Goal: Task Accomplishment & Management: Complete application form

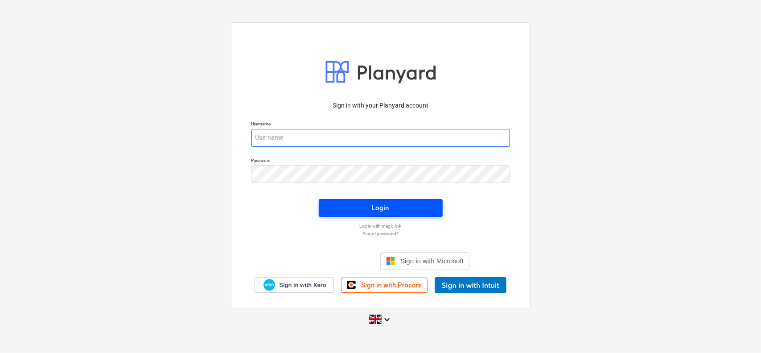
type input "[EMAIL_ADDRESS][DOMAIN_NAME]"
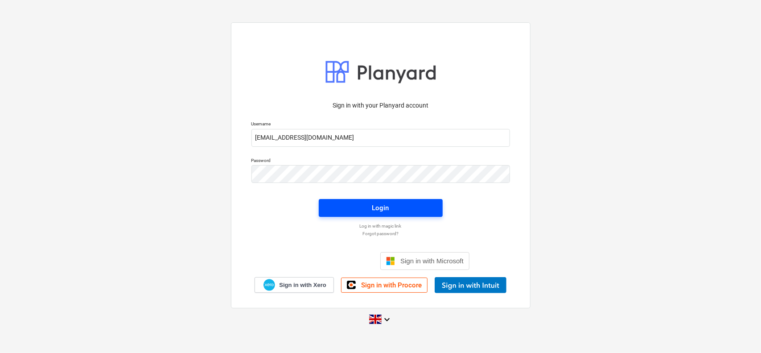
click at [347, 208] on span "Login" at bounding box center [381, 208] width 103 height 12
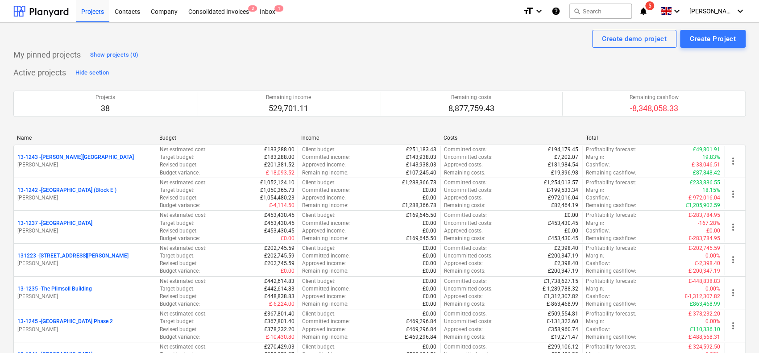
click at [654, 9] on span "5" at bounding box center [649, 5] width 9 height 9
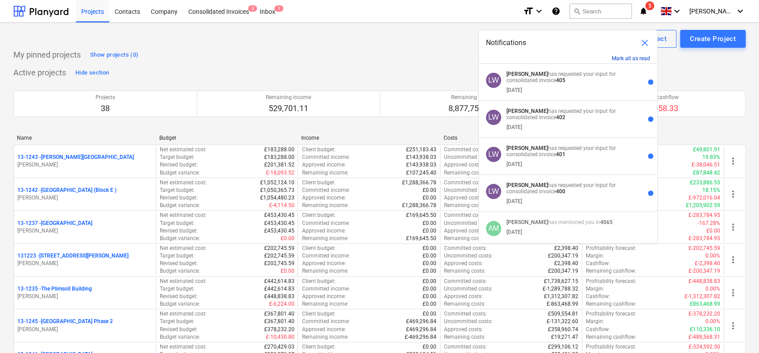
click at [626, 57] on button "Mark all as read" at bounding box center [631, 58] width 38 height 6
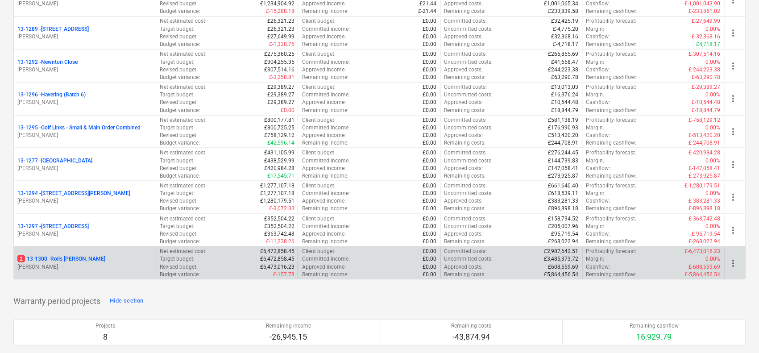
scroll to position [1204, 0]
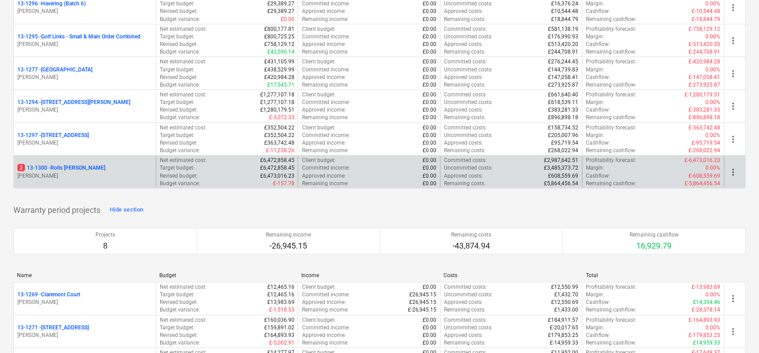
click at [113, 164] on div "2 13-1300 - Rolls Royce Chichester" at bounding box center [84, 168] width 135 height 8
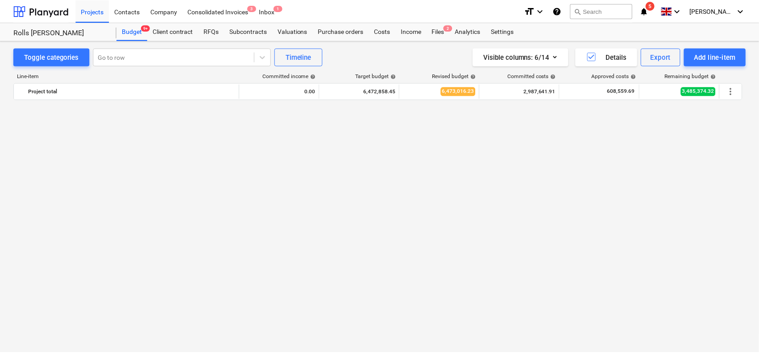
scroll to position [669, 0]
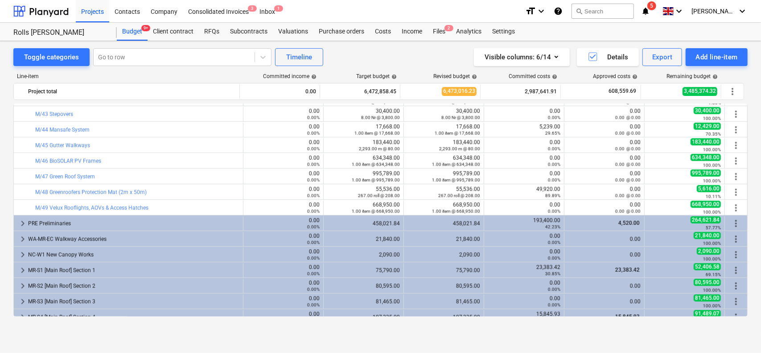
drag, startPoint x: 348, startPoint y: 39, endPoint x: 350, endPoint y: 7, distance: 32.6
click at [348, 39] on div "Purchase orders" at bounding box center [342, 32] width 56 height 18
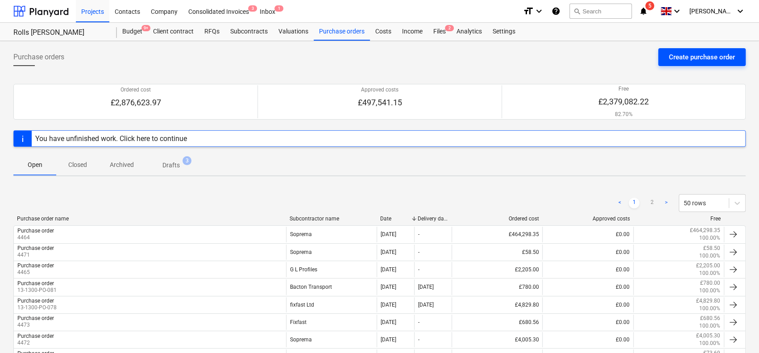
click at [697, 58] on div "Create purchase order" at bounding box center [702, 57] width 66 height 12
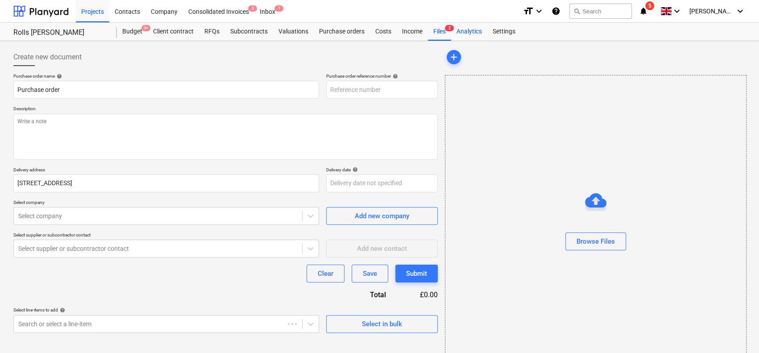
type textarea "x"
type input "13-1300-PO-086"
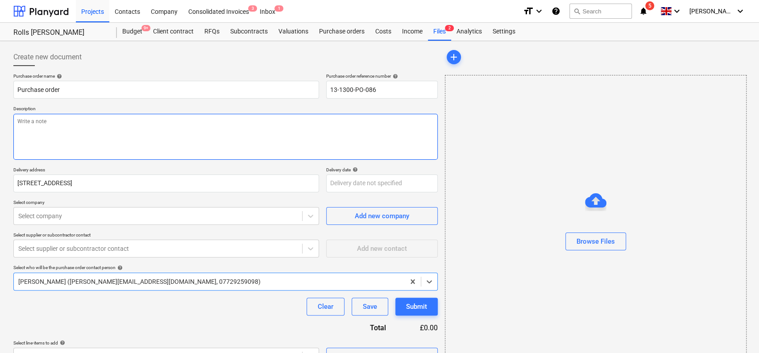
click at [129, 127] on textarea at bounding box center [225, 137] width 424 height 46
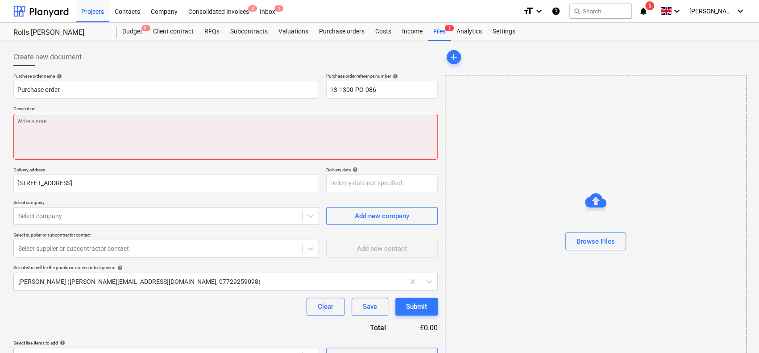
click at [77, 117] on textarea at bounding box center [225, 137] width 424 height 46
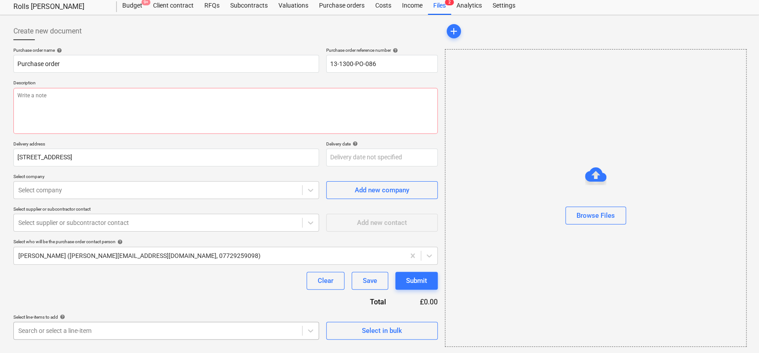
click at [80, 321] on body "Projects Contacts Company Consolidated Invoices 3 Inbox 1 format_size keyboard_…" at bounding box center [379, 150] width 759 height 353
type textarea "x"
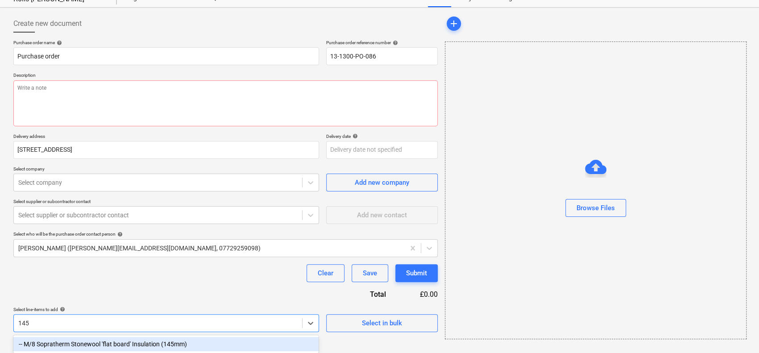
scroll to position [33, 0]
type input "145mm"
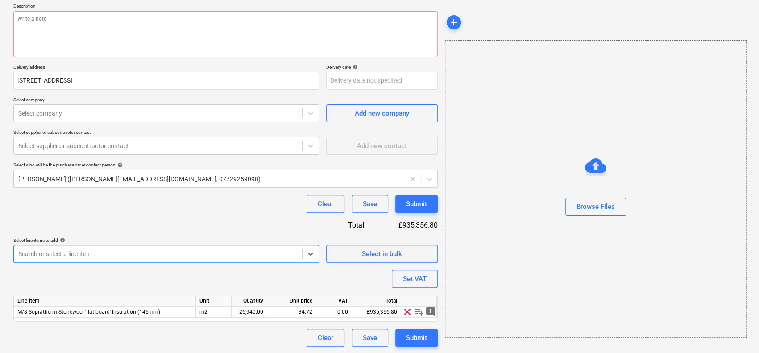
scroll to position [103, 0]
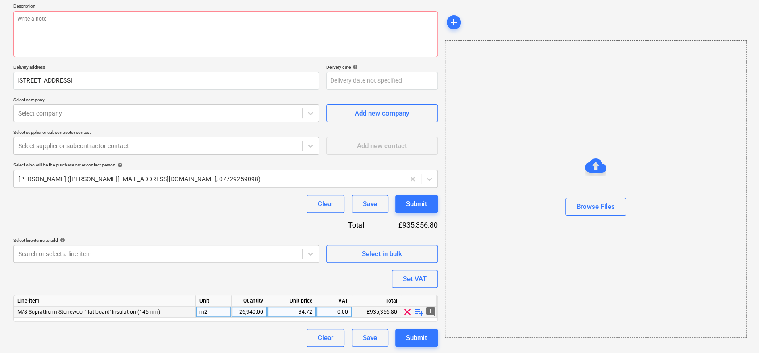
click at [420, 311] on span "playlist_add" at bounding box center [419, 311] width 11 height 11
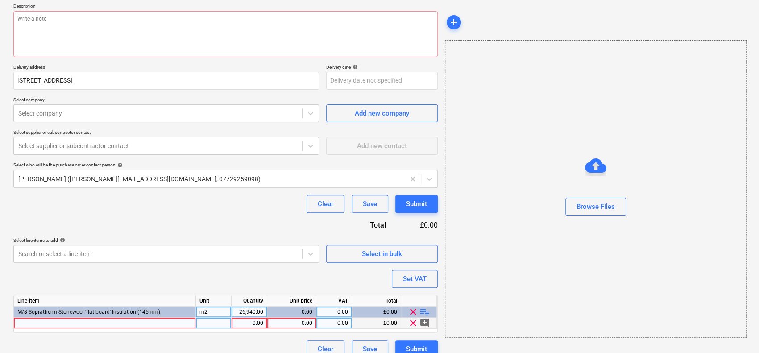
click at [162, 322] on div at bounding box center [105, 323] width 182 height 11
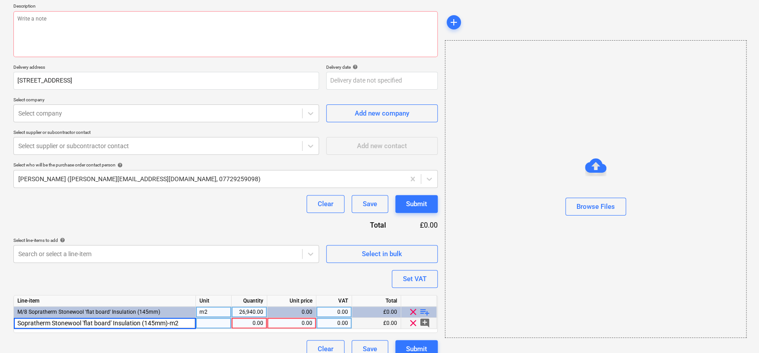
type textarea "x"
click at [165, 289] on div "Purchase order name help Purchase order Purchase order reference number help 13…" at bounding box center [225, 164] width 424 height 387
click at [214, 324] on div "pcs" at bounding box center [214, 323] width 36 height 11
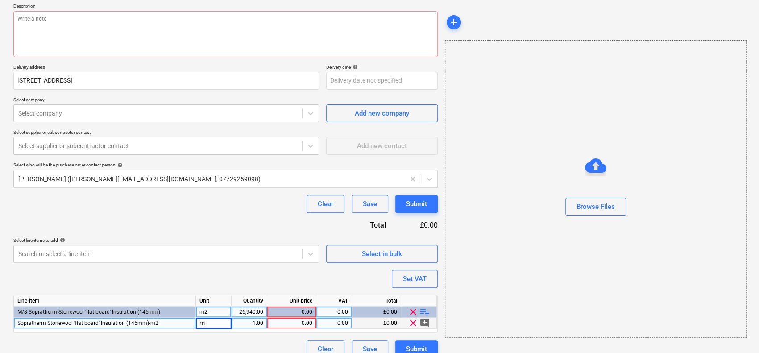
type input "m2"
type textarea "x"
type input "1497.60"
type textarea "x"
click at [306, 319] on div "0.00" at bounding box center [291, 323] width 41 height 11
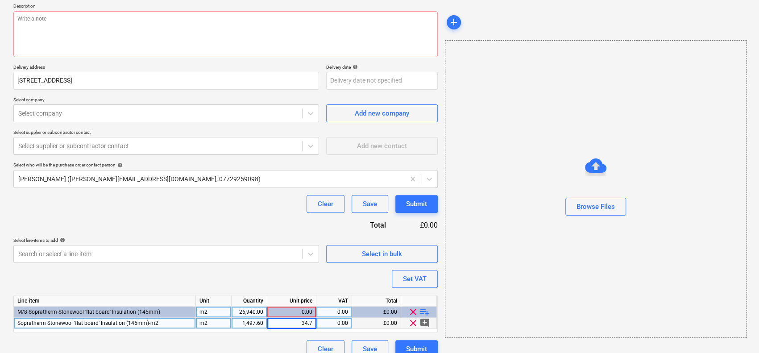
type input "34.72"
click at [232, 199] on div "Clear Save Submit" at bounding box center [225, 204] width 424 height 18
click at [249, 323] on div "1,497.60" at bounding box center [249, 323] width 28 height 11
click at [249, 312] on div "26,940.00" at bounding box center [249, 311] width 28 height 11
click at [252, 209] on div "Clear Save Submit" at bounding box center [225, 204] width 424 height 18
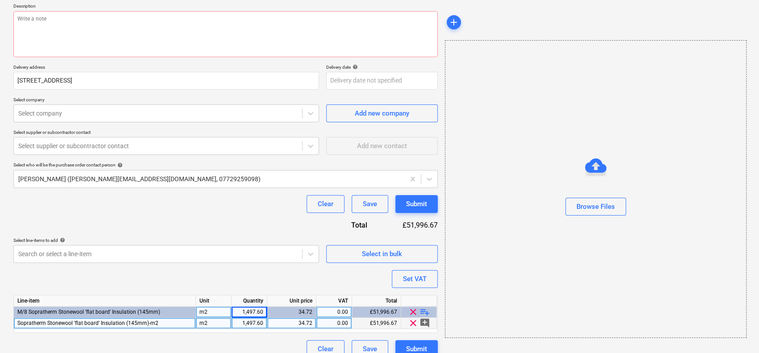
click at [244, 215] on div "Purchase order name help Purchase order Purchase order reference number help 13…" at bounding box center [225, 164] width 424 height 387
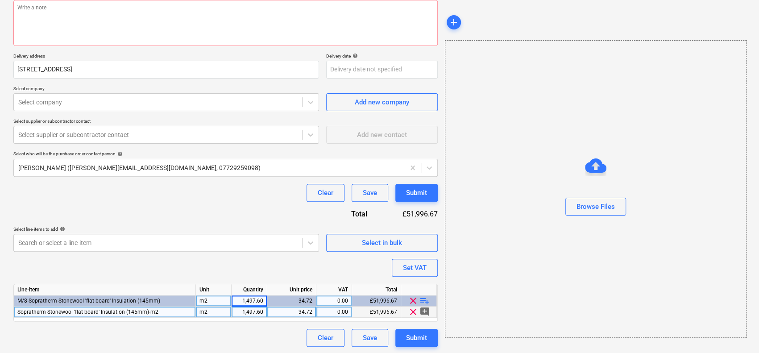
scroll to position [114, 0]
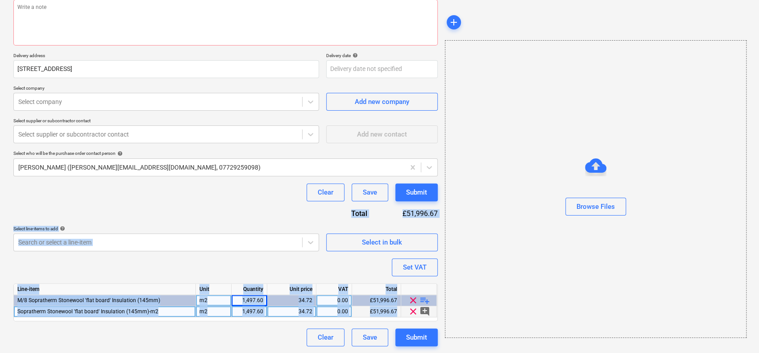
drag, startPoint x: 248, startPoint y: 206, endPoint x: 250, endPoint y: 318, distance: 112.0
click at [250, 327] on div "Purchase order name help Purchase order Purchase order reference number help 13…" at bounding box center [225, 152] width 424 height 387
type textarea "x"
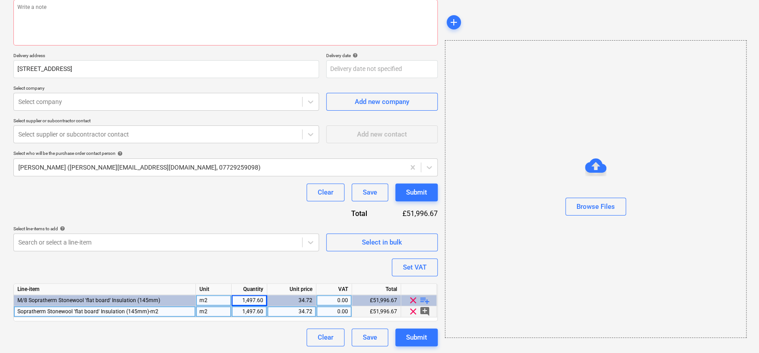
click at [252, 195] on div "Clear Save Submit" at bounding box center [225, 192] width 424 height 18
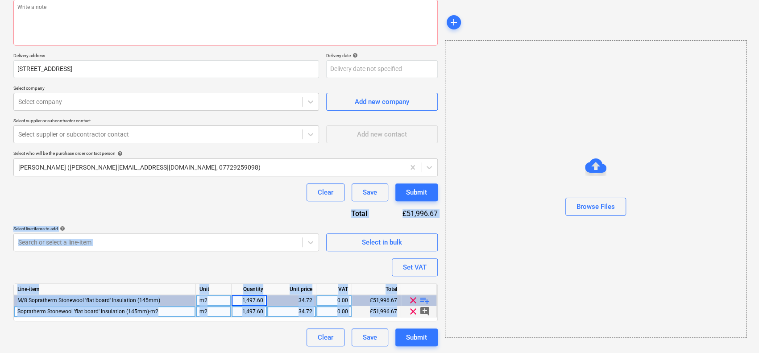
drag, startPoint x: 257, startPoint y: 188, endPoint x: 261, endPoint y: 243, distance: 55.0
click at [260, 239] on html "Projects Contacts Company Consolidated Invoices 3 Inbox 1 format_size keyboard_…" at bounding box center [379, 62] width 759 height 353
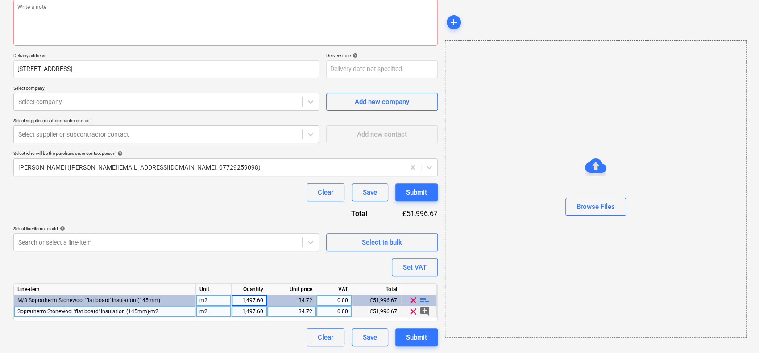
click at [265, 201] on div "Purchase order name help Purchase order Purchase order reference number help 13…" at bounding box center [225, 152] width 424 height 387
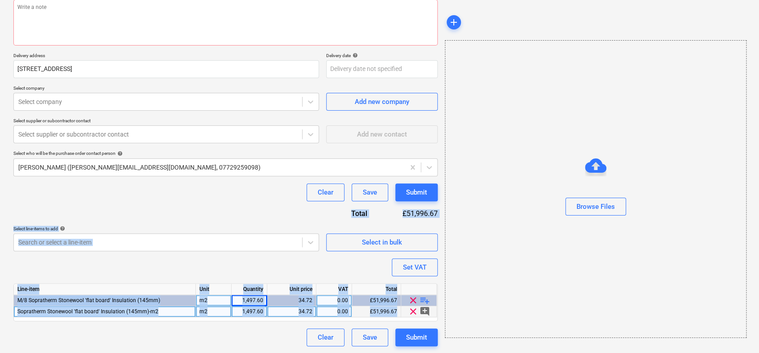
drag, startPoint x: 259, startPoint y: 196, endPoint x: 238, endPoint y: 339, distance: 144.3
click at [238, 339] on div "Purchase order name help Purchase order Purchase order reference number help 13…" at bounding box center [225, 152] width 424 height 387
click at [248, 215] on div "Purchase order name help Purchase order Purchase order reference number help 13…" at bounding box center [225, 152] width 424 height 387
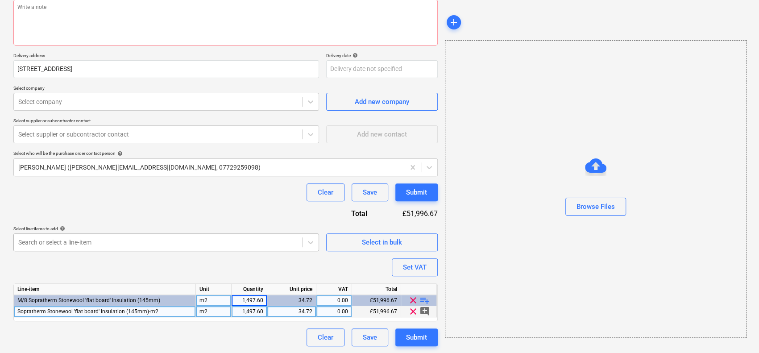
click at [248, 239] on body "Projects Contacts Company Consolidated Invoices 3 Inbox 1 format_size keyboard_…" at bounding box center [379, 62] width 759 height 353
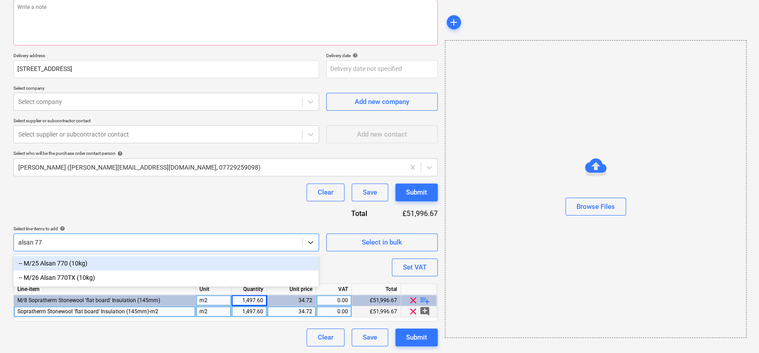
type input "alsan 770"
click at [241, 277] on div "-- M/26 Alsan 770TX (10kg)" at bounding box center [165, 277] width 305 height 14
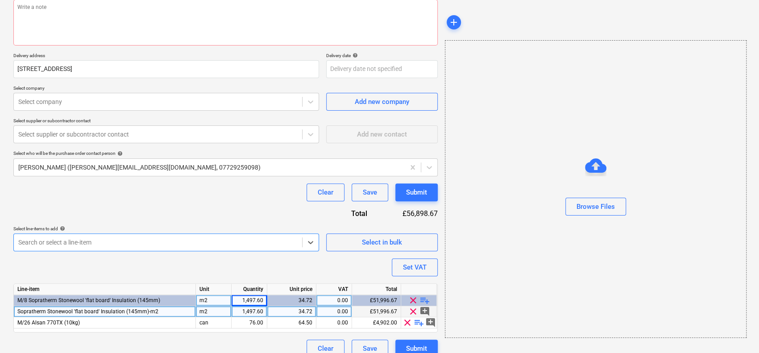
type textarea "x"
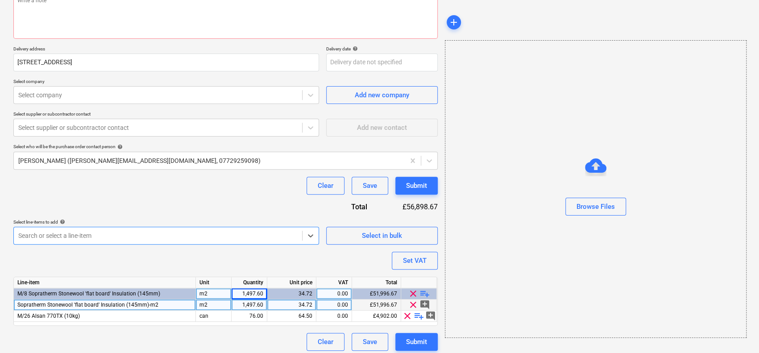
type textarea "x"
click at [246, 198] on div "Purchase order name help Purchase order Purchase order reference number help 13…" at bounding box center [225, 151] width 424 height 398
click at [246, 232] on body "Projects Contacts Company Consolidated Invoices 3 Inbox 1 format_size keyboard_…" at bounding box center [379, 55] width 759 height 353
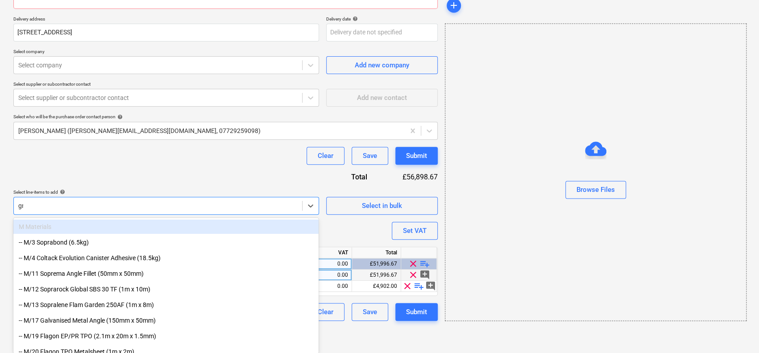
scroll to position [125, 0]
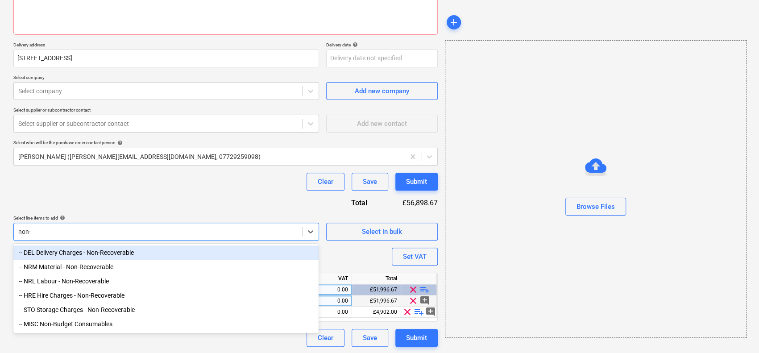
type input "non-r"
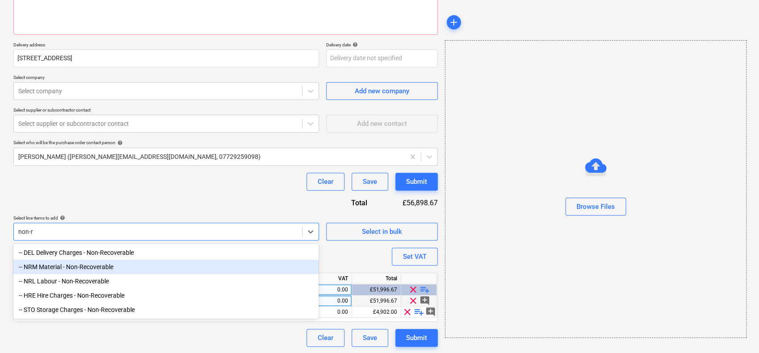
type textarea "x"
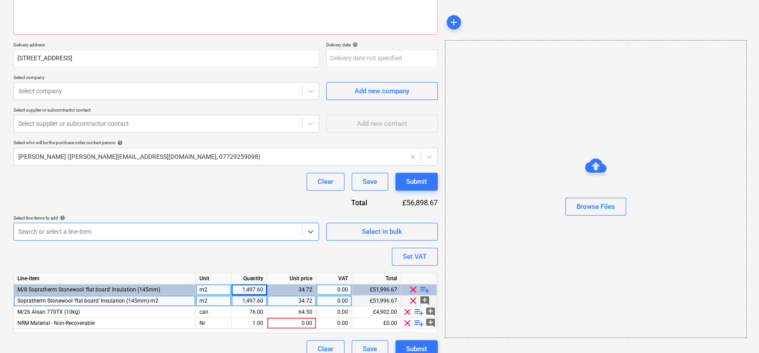
click at [256, 203] on div "Purchase order name help Purchase order Purchase order reference number help 13…" at bounding box center [225, 152] width 424 height 409
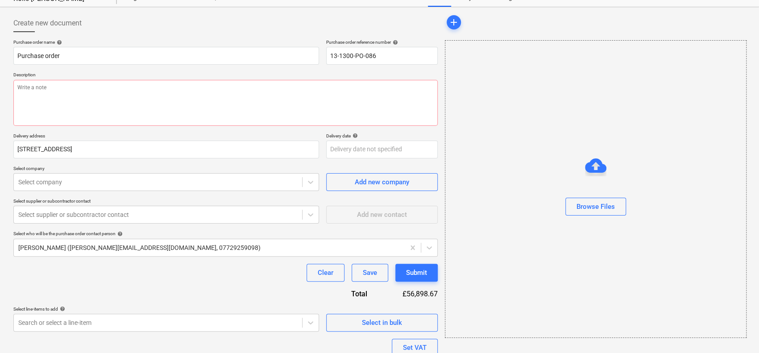
scroll to position [0, 0]
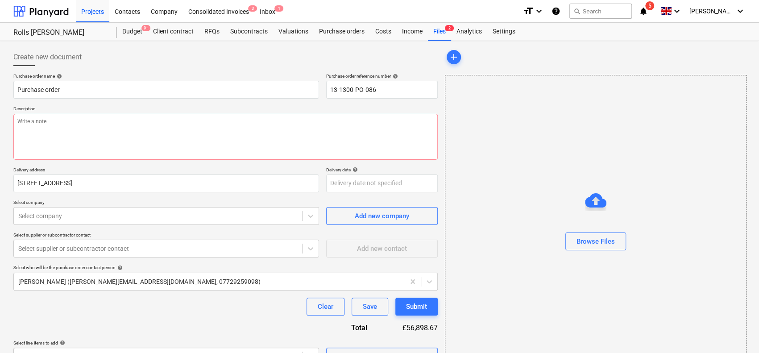
drag, startPoint x: 341, startPoint y: 28, endPoint x: 327, endPoint y: 70, distance: 43.9
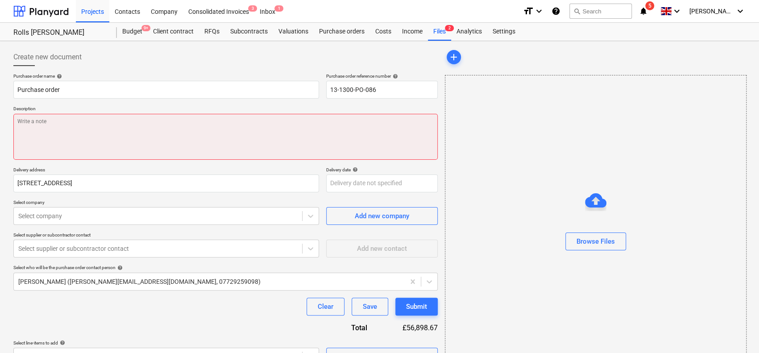
scroll to position [136, 0]
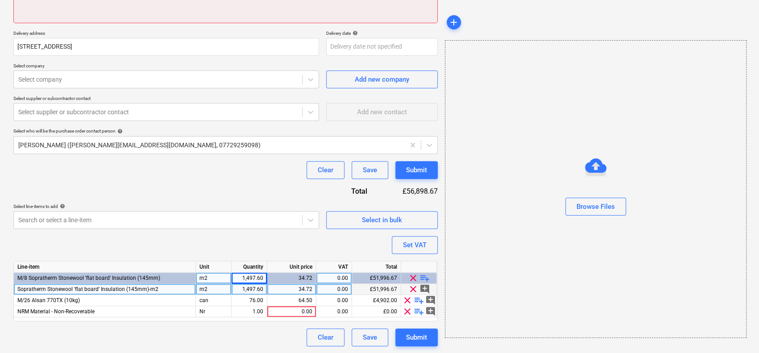
type textarea "x"
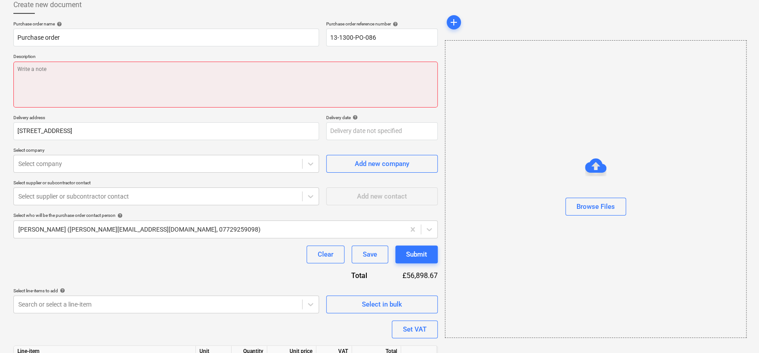
scroll to position [0, 0]
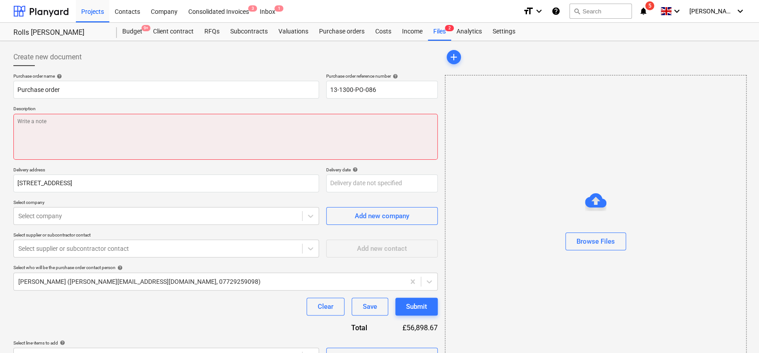
click at [191, 126] on textarea at bounding box center [225, 137] width 424 height 46
paste textarea "Moffat required. Site Contact Tom Shallcross 07543650260 / David Lucas 07468084…"
type textarea "Moffat required. Site Contact Tom Shallcross 07543650260 / David Lucas 07468084…"
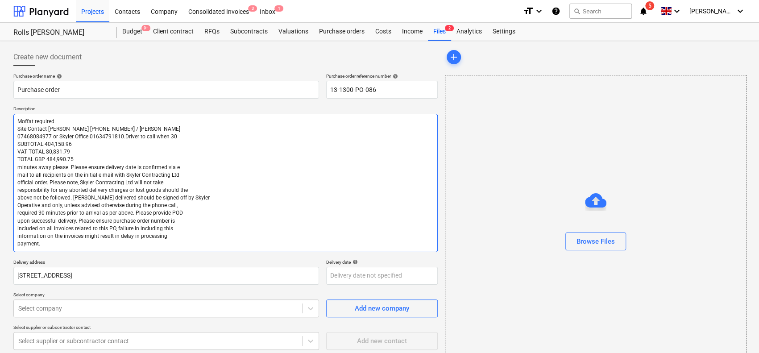
click at [54, 127] on textarea "Moffat required. Site Contact Tom Shallcross 07543650260 / David Lucas 07468084…" at bounding box center [225, 183] width 424 height 138
drag, startPoint x: 54, startPoint y: 127, endPoint x: 110, endPoint y: 128, distance: 55.3
click at [110, 128] on textarea "Moffat required. Site Contact Tom Shallcross 07543650260 / David Lucas 07468084…" at bounding box center [225, 183] width 424 height 138
type textarea "x"
type textarea "Moffat required. Site Contact R / David Lucas 07468084977 or Skyler Office 0163…"
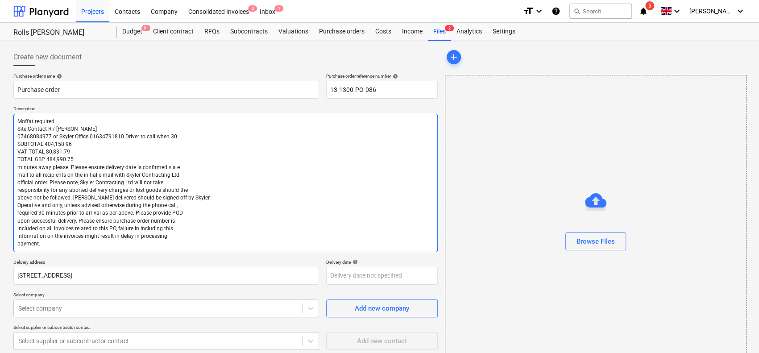
type textarea "x"
type textarea "Moffat required. Site Contact Ro / David Lucas 07468084977 or Skyler Office 016…"
type textarea "x"
type textarea "Moffat required. Site Contact Rob / David Lucas 07468084977 or Skyler Office 01…"
type textarea "x"
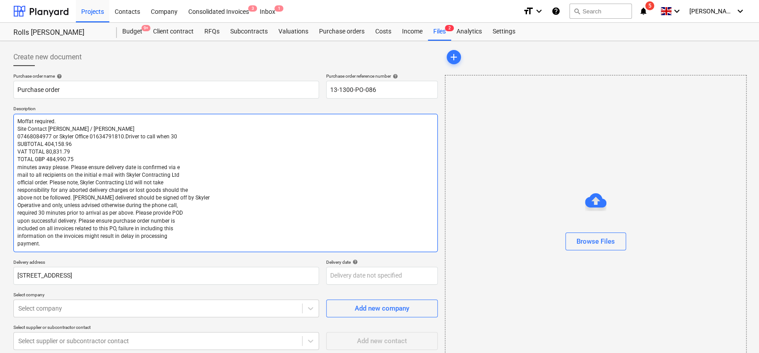
type textarea "Moffat required. Site Contact Robb / David Lucas 07468084977 or Skyler Office 0…"
type textarea "x"
type textarea "Moffat required. Site Contact Robbi / David Lucas 07468084977 or Skyler Office …"
type textarea "x"
type textarea "Moffat required. Site Contact Robbie / David Lucas 07468084977 or Skyler Office…"
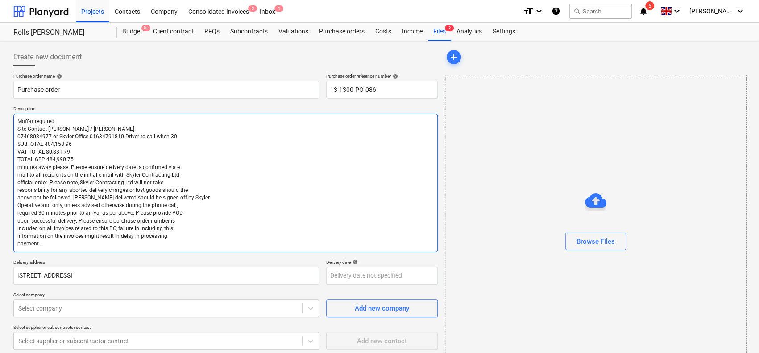
type textarea "x"
type textarea "Moffat required. Site Contact Robbie / David Lucas 07468084977 or Skyler Office…"
type textarea "x"
type textarea "Moffat required. Site Contact Robbie H / David Lucas 07468084977 or Skyler Offi…"
type textarea "x"
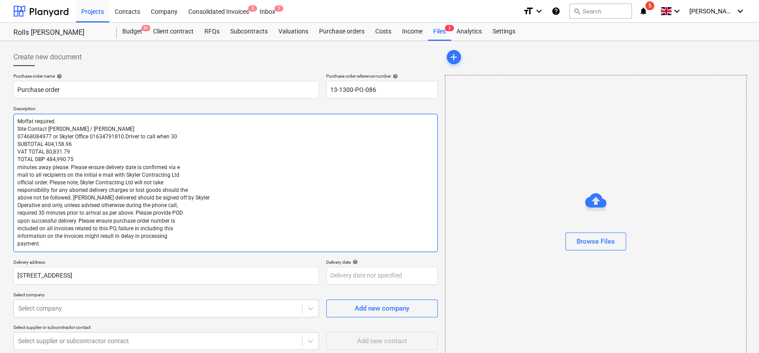
type textarea "Moffat required. Site Contact Robbie Hem / David Lucas 07468084977 or Skyler Of…"
type textarea "x"
type textarea "Moffat required. Site Contact Robbie Hemp / David Lucas 07468084977 or Skyler O…"
type textarea "x"
type textarea "Moffat required. Site Contact Robbie Hemps / David Lucas 07468084977 or Skyler …"
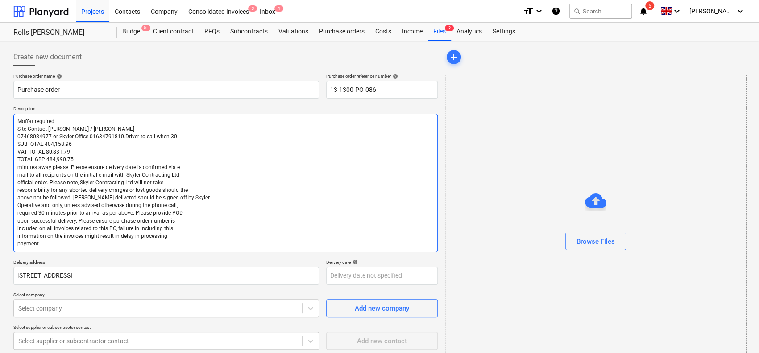
type textarea "x"
type textarea "Moffat required. Site Contact Robbie Hempse / David Lucas 07468084977 or Skyler…"
type textarea "x"
type textarea "Moffat required. Site Contact Robbie Hempsey / David Lucas 07468084977 or Skyle…"
type textarea "x"
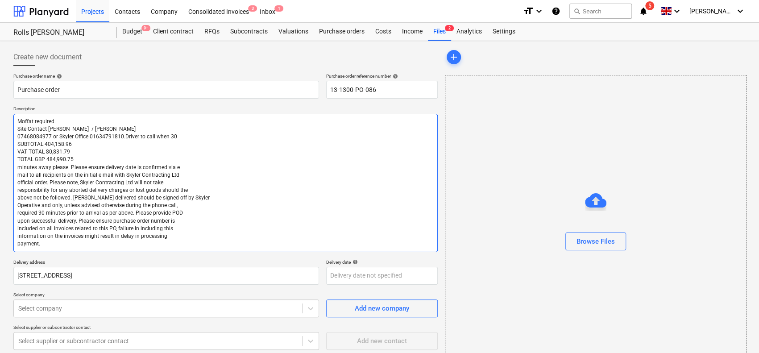
type textarea "Moffat required. Site Contact Robbie Hempsey 0 / David Lucas 07468084977 or Sky…"
type textarea "x"
type textarea "Moffat required. Site Contact Robbie Hempsey 07 / David Lucas 07468084977 or Sk…"
type textarea "x"
type textarea "Moffat required. Site Contact Robbie Hempsey 074 / David Lucas 07468084977 or S…"
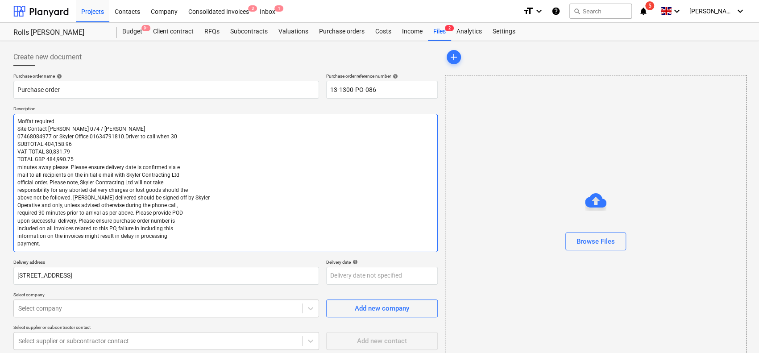
type textarea "x"
type textarea "Moffat required. Site Contact Robbie Hempsey 0742 / David Lucas 07468084977 or …"
type textarea "x"
type textarea "Moffat required. Site Contact Robbie Hempsey 07427 / David Lucas 07468084977 or…"
type textarea "x"
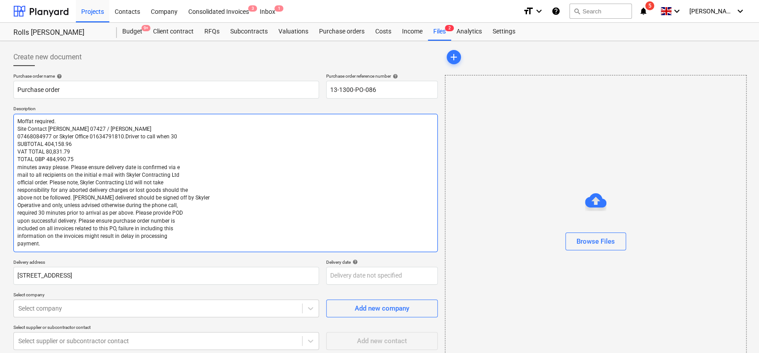
type textarea "Moffat required. Site Contact Robbie Hempsey 07427 / David Lucas 07468084977 or…"
type textarea "x"
type textarea "Moffat required. Site Contact Robbie Hempsey 07427 8 / David Lucas 07468084977 …"
type textarea "x"
type textarea "Moffat required. Site Contact Robbie Hempsey 07427 81 / David Lucas 07468084977…"
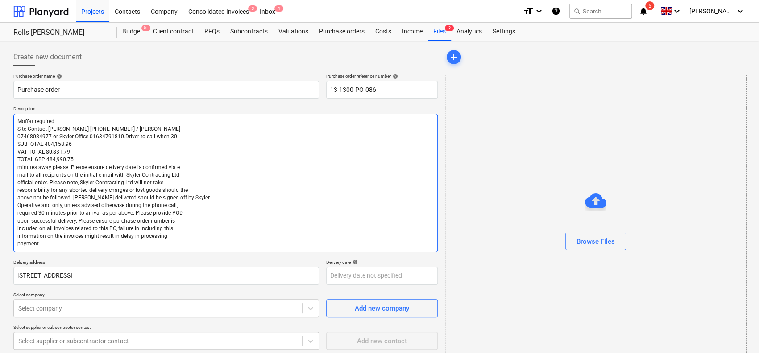
type textarea "x"
type textarea "Moffat required. Site Contact Robbie Hempsey 07427 816 / David Lucas 0746808497…"
type textarea "x"
type textarea "Moffat required. Site Contact Robbie Hempsey 07427 8160 / David Lucas 074680849…"
type textarea "x"
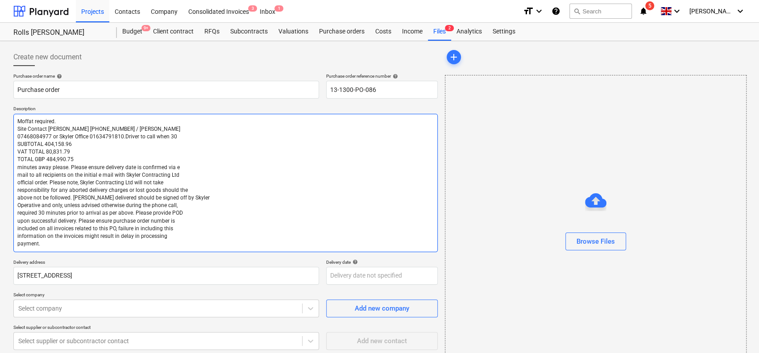
type textarea "Moffat required. Site Contact Robbie Hempsey 07427 81600 / David Lucas 07468084…"
type textarea "x"
click at [78, 133] on textarea "Moffat required. Site Contact Robbie Hempsey 07427 816008 / David Lucas 0746808…" at bounding box center [225, 183] width 424 height 138
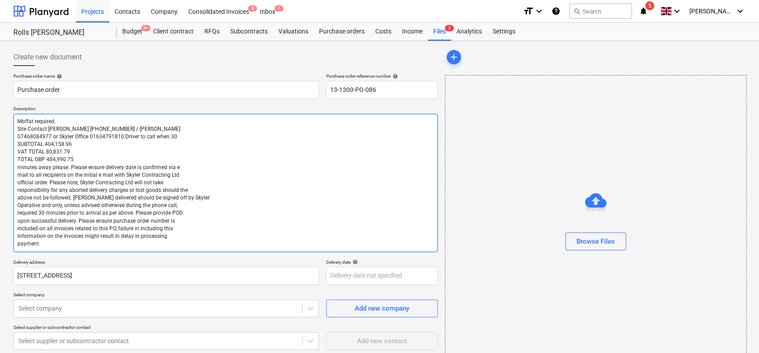
click at [76, 141] on textarea "Moffat required. Site Contact Robbie Hempsey 07427 816008 / David Lucas 0746808…" at bounding box center [225, 183] width 424 height 138
click at [47, 143] on textarea "Moffat required. Site Contact Robbie Hempsey 07427 816008 / David Lucas 0746808…" at bounding box center [225, 183] width 424 height 138
drag, startPoint x: 47, startPoint y: 143, endPoint x: 64, endPoint y: 145, distance: 17.0
click at [64, 145] on textarea "Moffat required. Site Contact Robbie Hempsey 07427 816008 / David Lucas 0746808…" at bounding box center [225, 183] width 424 height 138
click at [38, 141] on textarea "Moffat required. Site Contact Robbie Hempsey 07427 816008 / David Lucas 0746808…" at bounding box center [225, 183] width 424 height 138
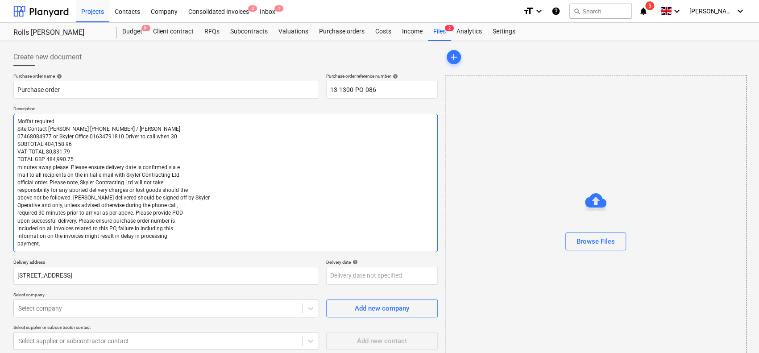
drag, startPoint x: 38, startPoint y: 141, endPoint x: 70, endPoint y: 158, distance: 36.7
click at [70, 158] on textarea "Moffat required. Site Contact Robbie Hempsey 07427 816008 / David Lucas 0746808…" at bounding box center [225, 183] width 424 height 138
type textarea "Moffat required. Site Contact Robbie Hempsey 07427 816008 / David Lucas 0746808…"
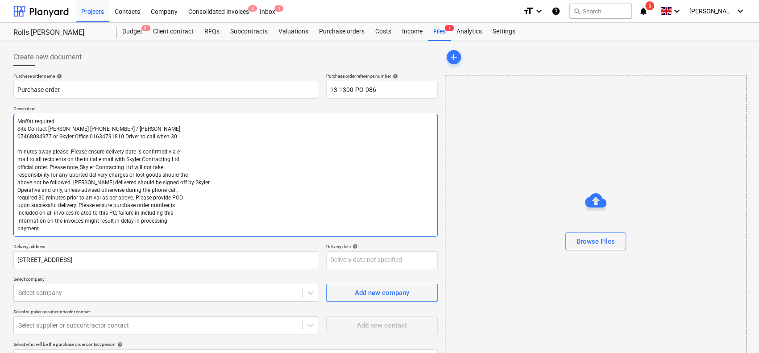
type textarea "x"
type textarea "Moffat required. Site Contact Robbie Hempsey 07427 816008 / David Lucas 0746808…"
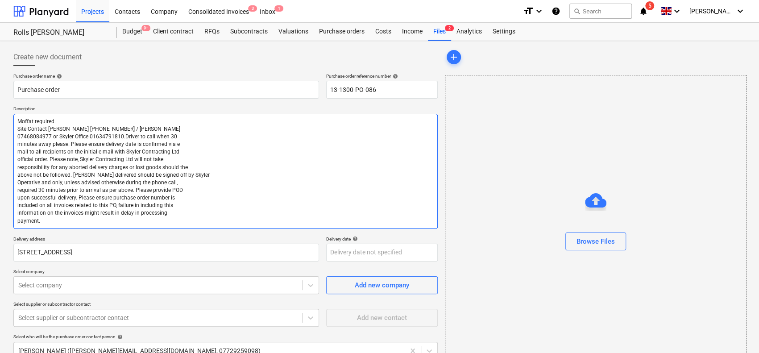
type textarea "x"
type textarea "Moffat required. Site Contact Robbie Hempsey 07427 816008 / David Lucas 0746808…"
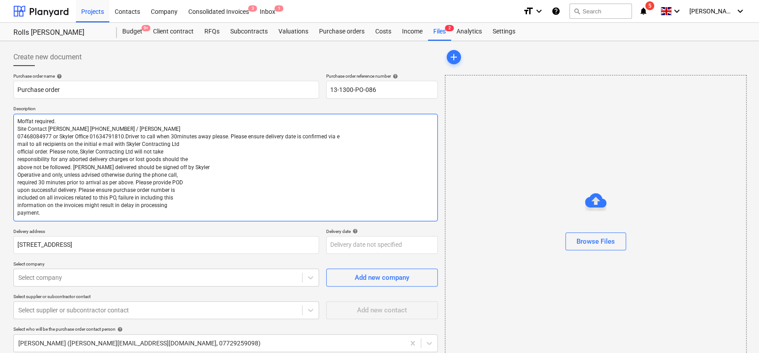
type textarea "x"
drag, startPoint x: 114, startPoint y: 124, endPoint x: 125, endPoint y: 149, distance: 27.8
click at [125, 149] on textarea "Moffat required. Site Contact Robbie Hempsey 07427 816008 / David Lucas 0746808…" at bounding box center [225, 168] width 424 height 108
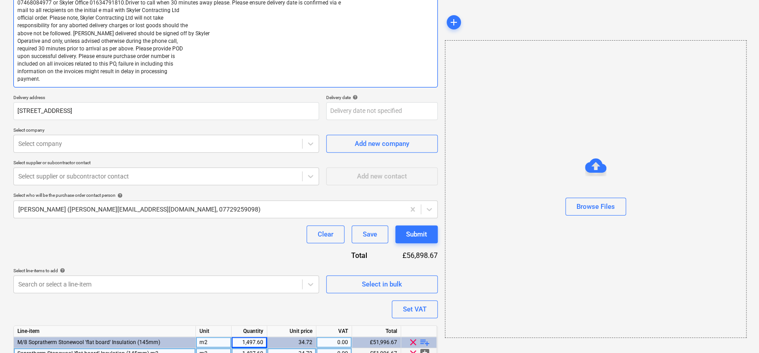
click at [142, 76] on textarea "Moffat required. Site Contact Robbie Hempsey 07427 816008 / David Lucas 0746808…" at bounding box center [225, 34] width 424 height 108
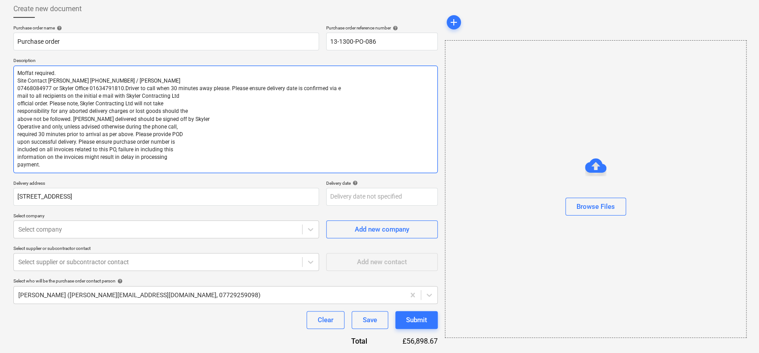
scroll to position [45, 0]
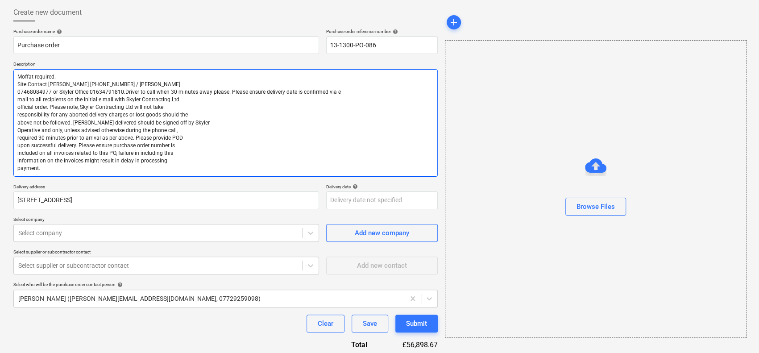
type textarea "Moffat required. Site Contact Robbie Hempsey 07427 816008 / David Lucas 0746808…"
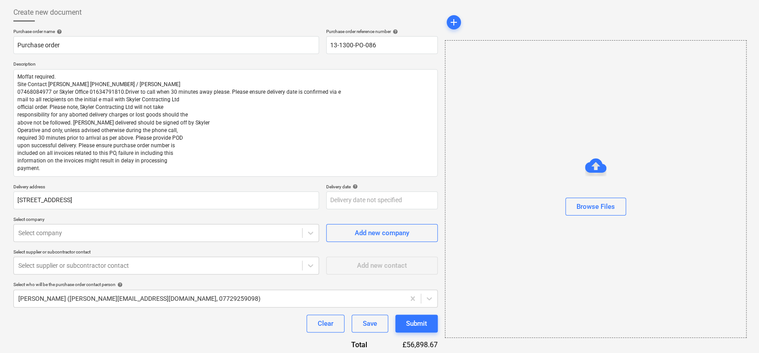
type textarea "x"
click at [136, 12] on div "Create new document" at bounding box center [225, 13] width 424 height 18
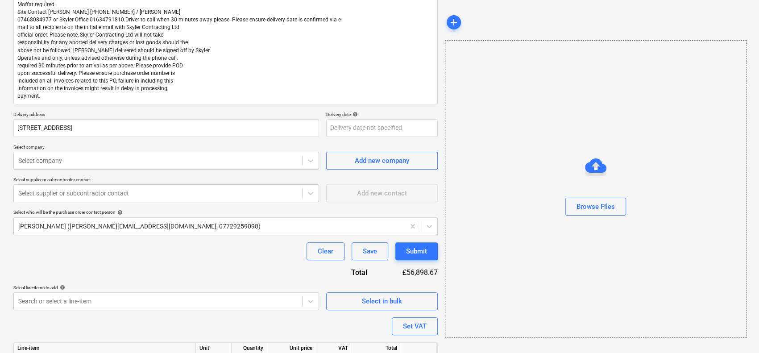
scroll to position [134, 0]
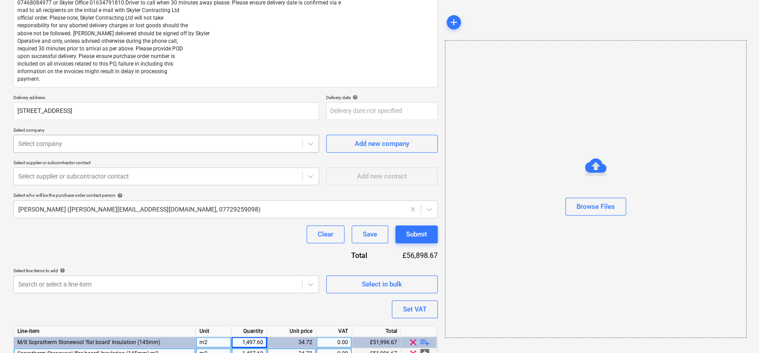
click at [81, 149] on div "Select company" at bounding box center [158, 143] width 288 height 12
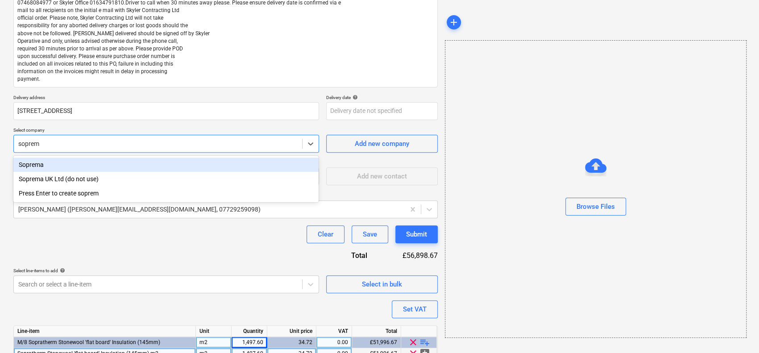
type input "soprema"
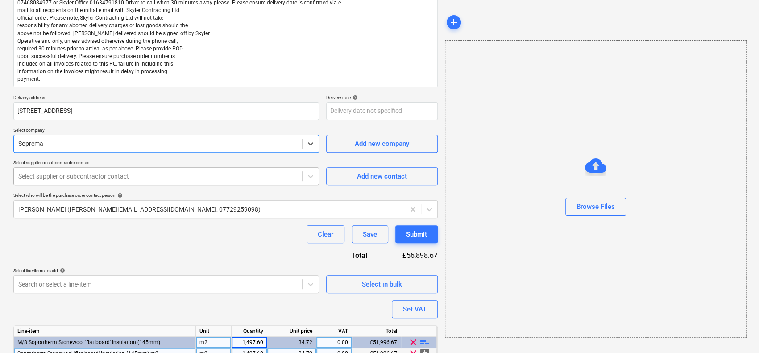
click at [89, 170] on div "Select supplier or subcontractor contact" at bounding box center [158, 176] width 288 height 12
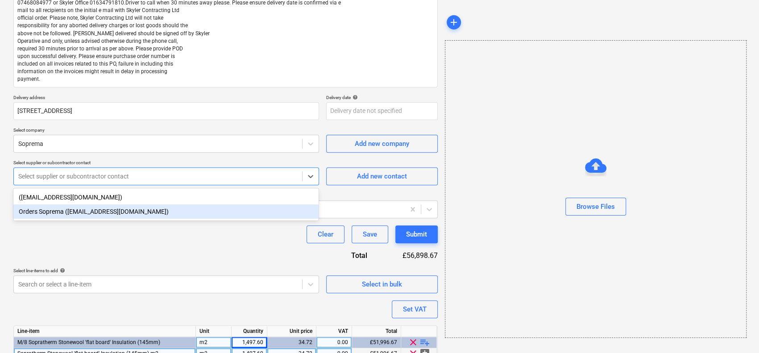
click at [83, 213] on div "Orders Soprema (orders@soprema.co.uk)" at bounding box center [165, 211] width 305 height 14
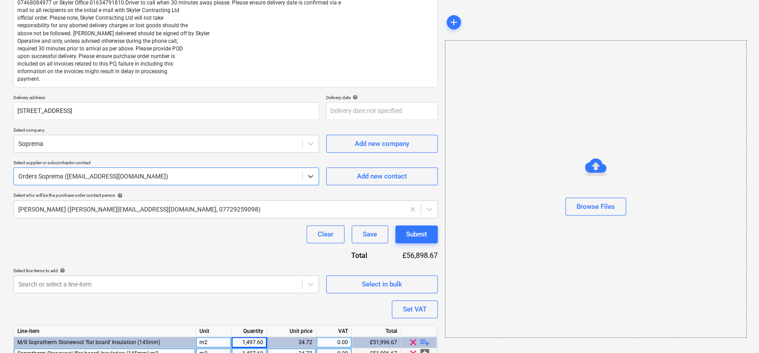
click at [85, 232] on div "Clear Save Submit" at bounding box center [225, 234] width 424 height 18
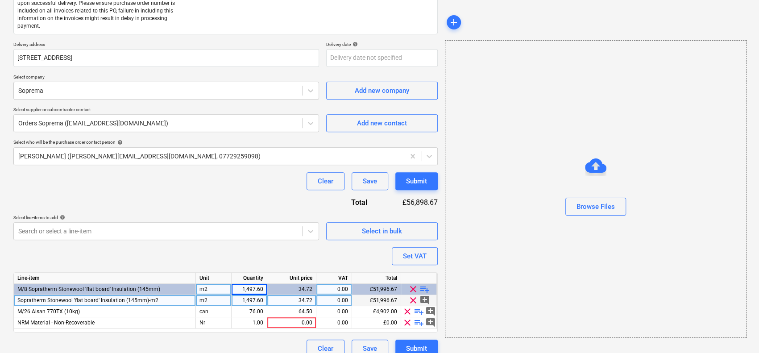
scroll to position [198, 0]
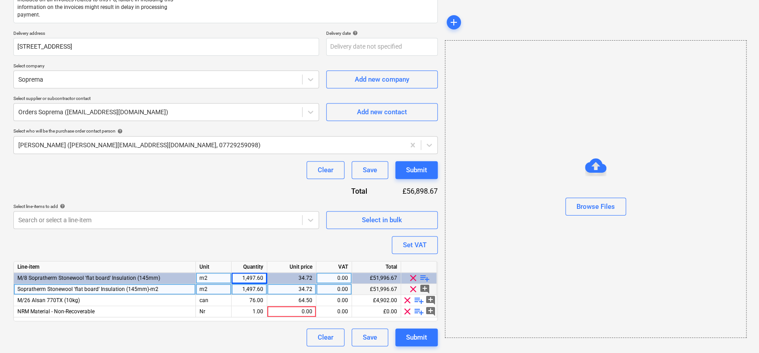
click at [127, 258] on div "Purchase order name help Purchase order Purchase order reference number help 13…" at bounding box center [225, 110] width 424 height 471
click at [419, 310] on span "playlist_add" at bounding box center [419, 311] width 11 height 11
type textarea "x"
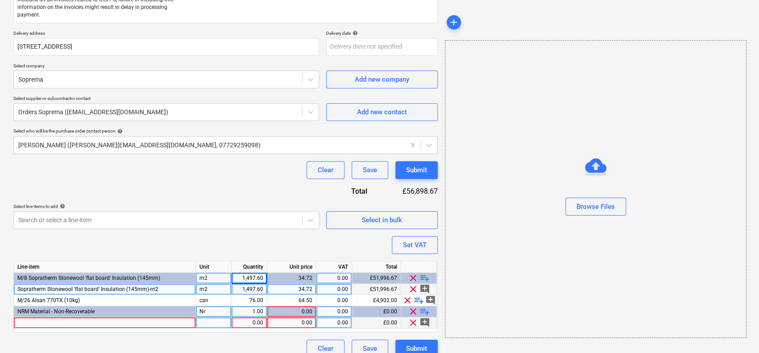
click at [141, 320] on div at bounding box center [105, 322] width 182 height 11
type input "MINERAL FINISH 10 KG CHARCOAL GREY"
click at [212, 323] on div at bounding box center [214, 322] width 36 height 11
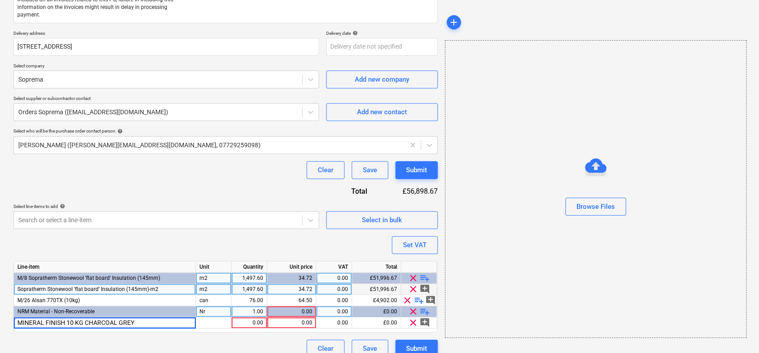
type textarea "x"
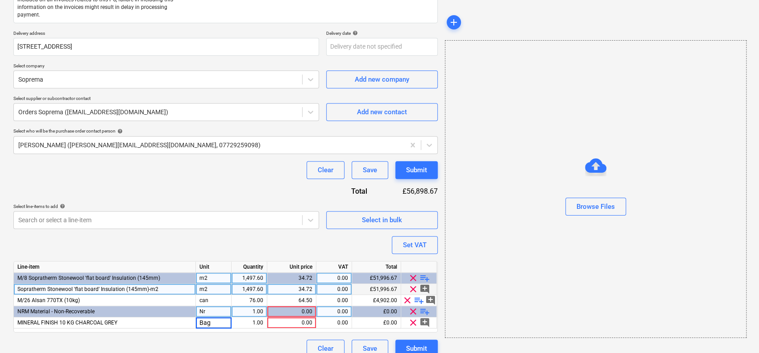
type input "Bags"
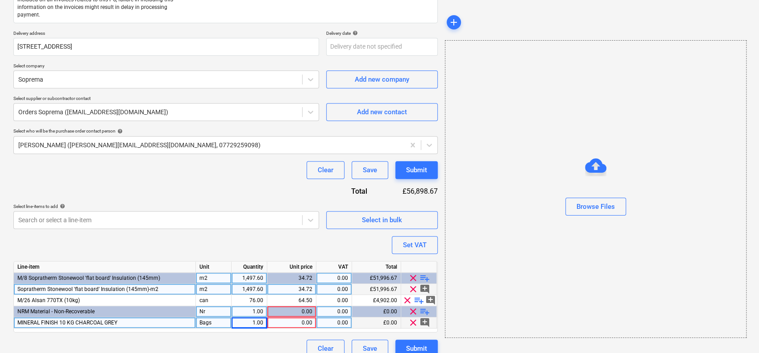
click at [219, 323] on div "Bags" at bounding box center [214, 322] width 36 height 11
type textarea "x"
type input "Box"
type textarea "x"
click at [273, 320] on div "0.00" at bounding box center [291, 322] width 41 height 11
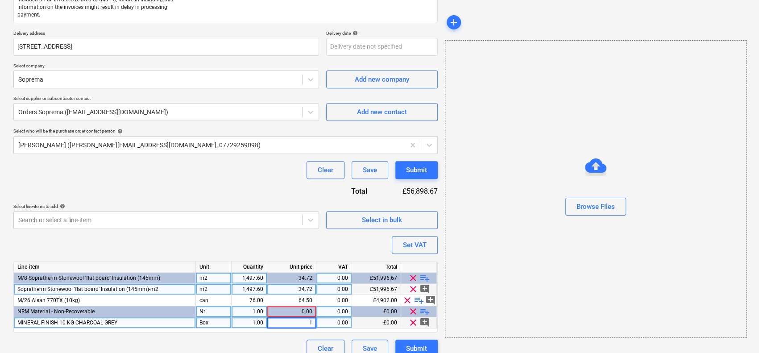
type input "11"
type textarea "x"
type input "11.70"
type textarea "x"
click at [241, 295] on div "76.00" at bounding box center [249, 300] width 28 height 11
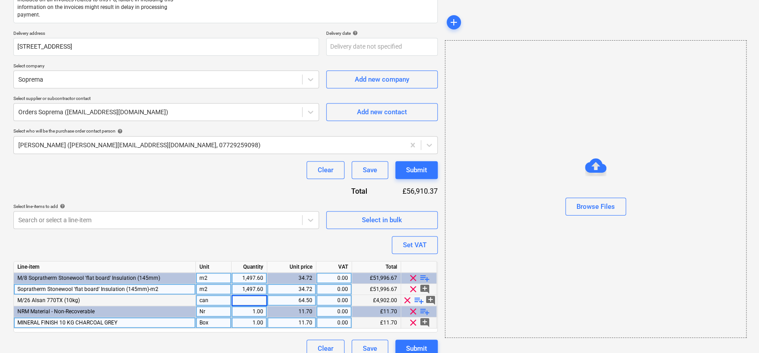
click at [213, 183] on div "Purchase order name help Purchase order Purchase order reference number help 13…" at bounding box center [225, 116] width 424 height 482
type textarea "x"
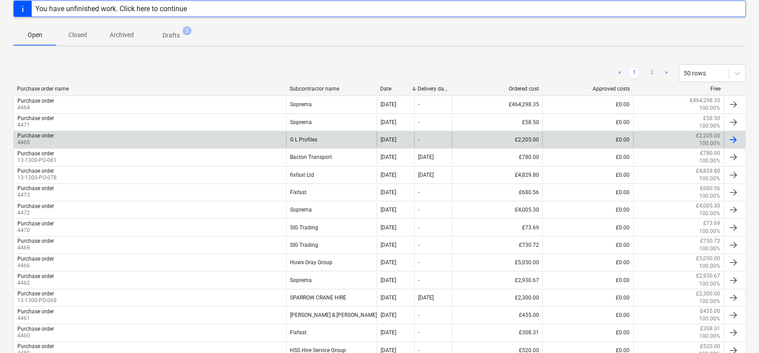
scroll to position [134, 0]
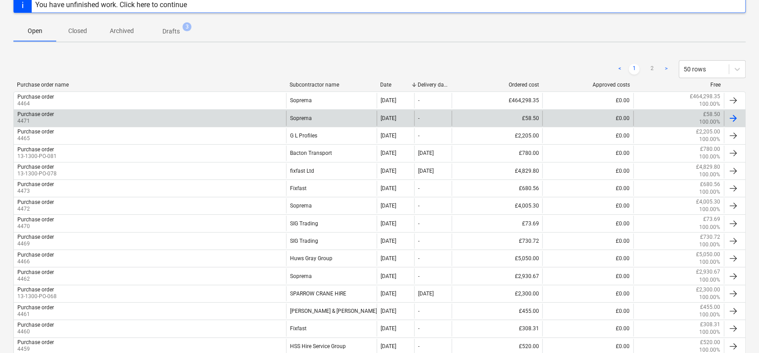
click at [225, 116] on div "Purchase order 4471" at bounding box center [150, 118] width 272 height 15
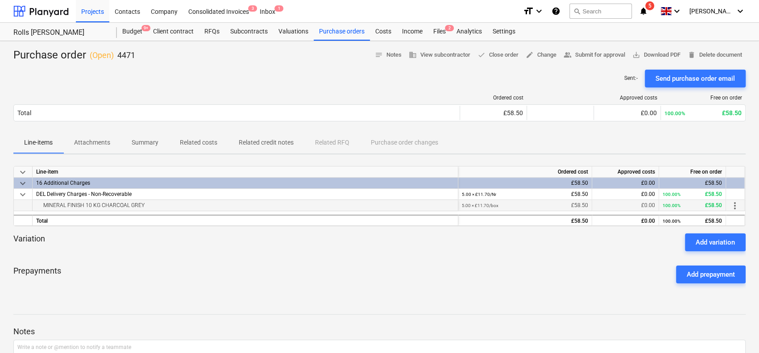
click at [64, 203] on div "MINERAL FINISH 10 KG CHARCOAL GREY" at bounding box center [245, 205] width 418 height 11
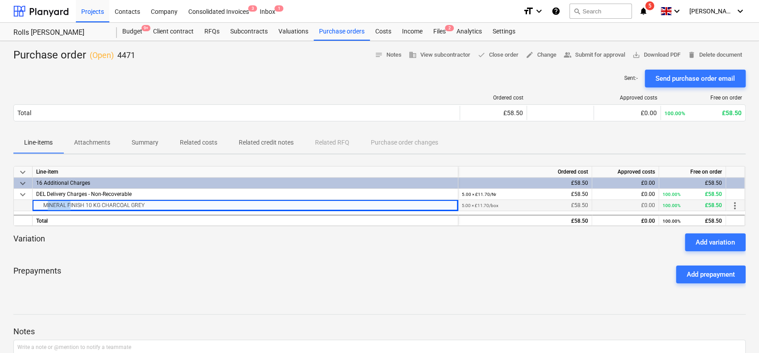
click at [64, 203] on div "MINERAL FINISH 10 KG CHARCOAL GREY" at bounding box center [245, 205] width 418 height 11
copy div "MINERAL FINISH 10 KG CHARCOAL GREY"
click at [284, 261] on div "Prepayments Add prepayment" at bounding box center [379, 274] width 732 height 32
